Goal: Information Seeking & Learning: Check status

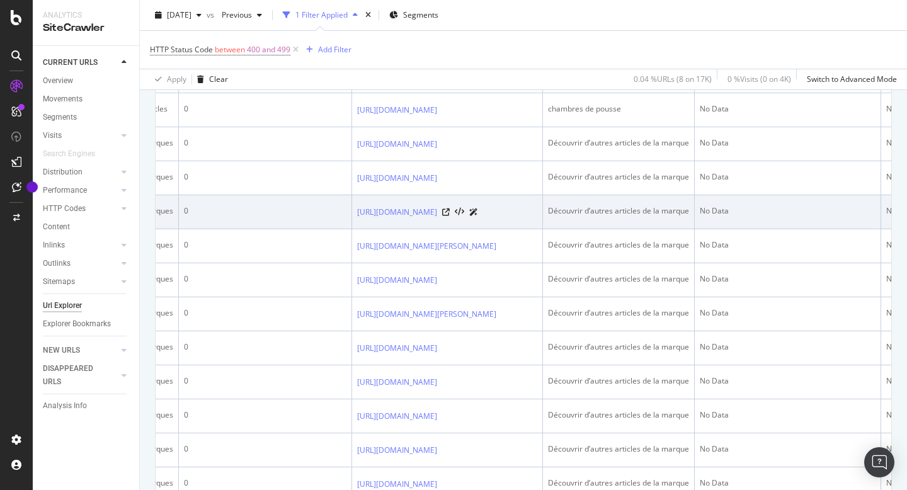
scroll to position [0, 570]
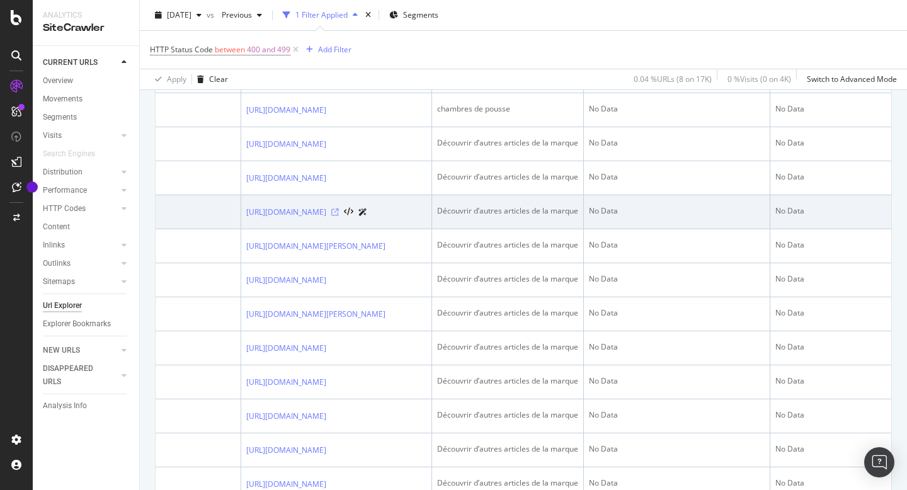
click at [339, 216] on icon at bounding box center [335, 213] width 8 height 8
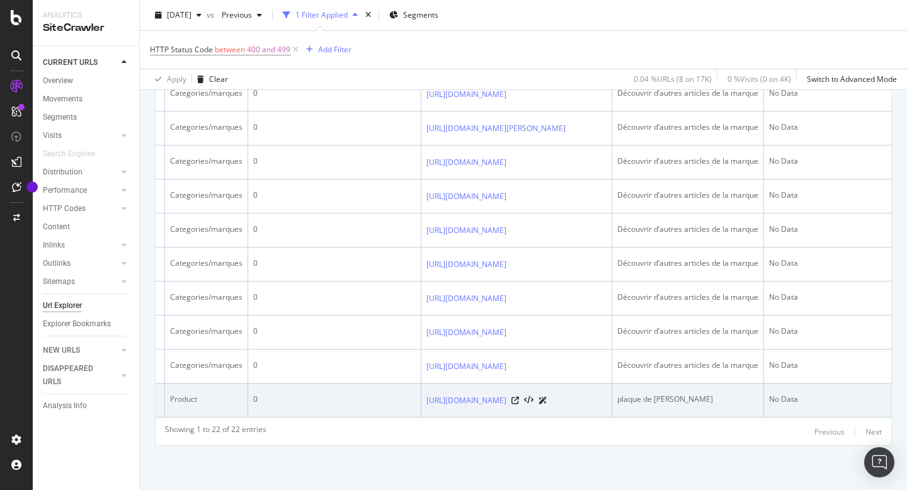
scroll to position [0, 267]
click at [516, 397] on icon at bounding box center [513, 401] width 8 height 8
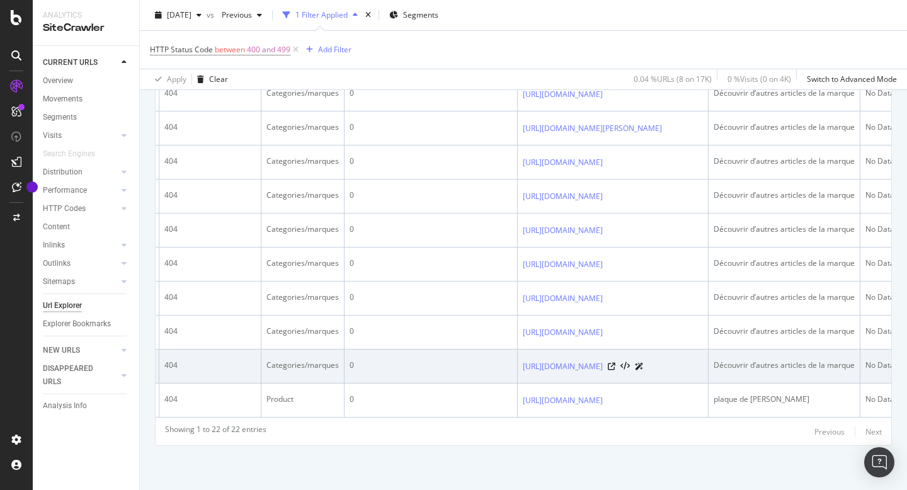
scroll to position [0, 173]
click at [597, 360] on link "https://www.apicius-shop.com/p/porteuse-a-pains-diametre-33-cm-can73-33x50.html" at bounding box center [557, 366] width 80 height 13
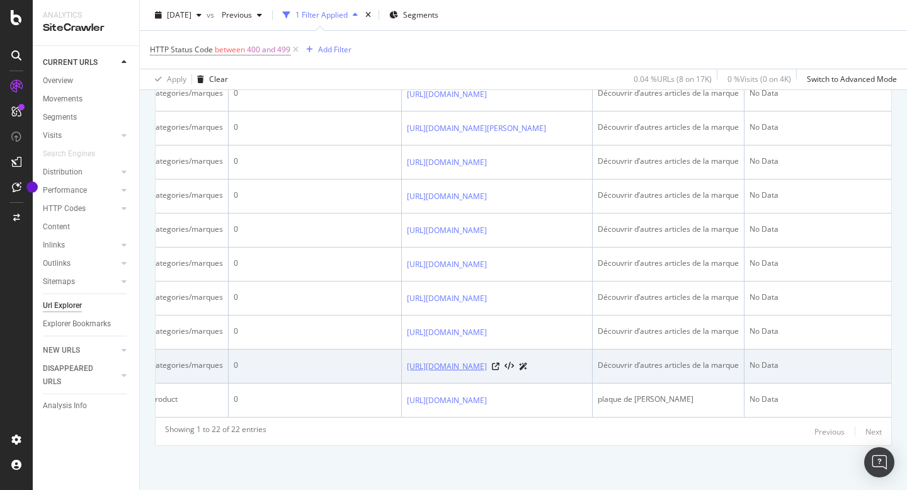
scroll to position [0, 345]
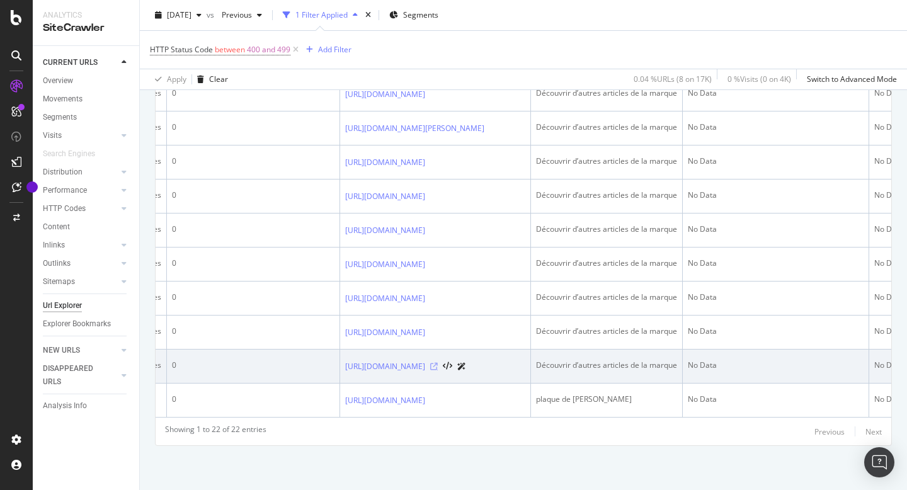
click at [438, 363] on icon at bounding box center [434, 367] width 8 height 8
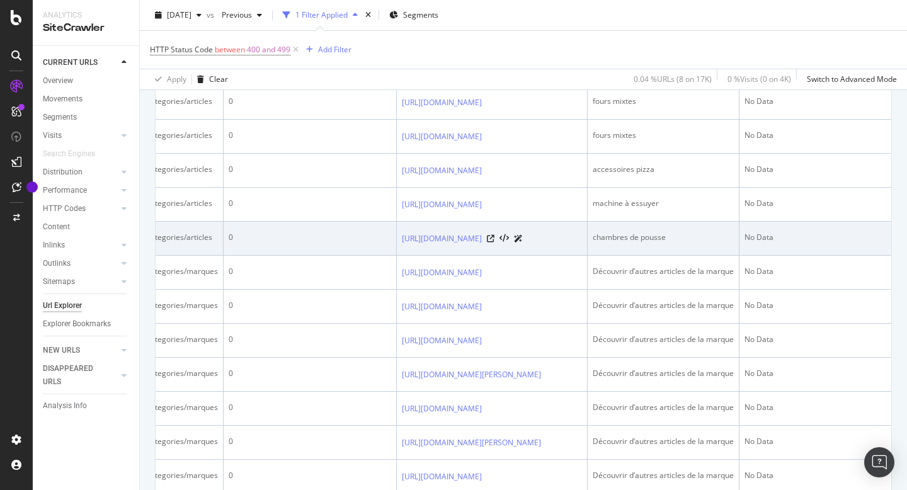
scroll to position [0, 292]
click at [491, 243] on icon at bounding box center [487, 239] width 8 height 8
